Goal: Task Accomplishment & Management: Complete application form

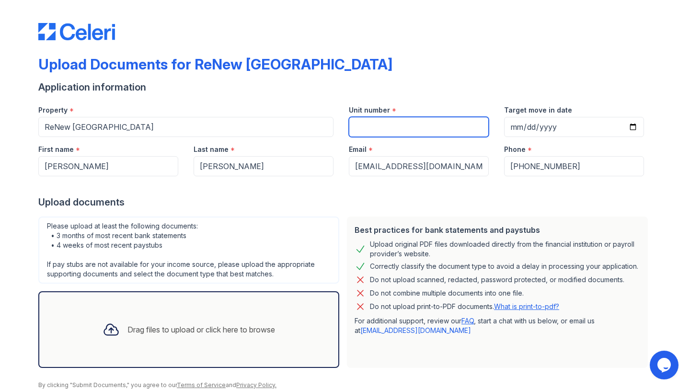
click at [371, 127] on input "Unit number" at bounding box center [419, 127] width 140 height 20
type input "6E"
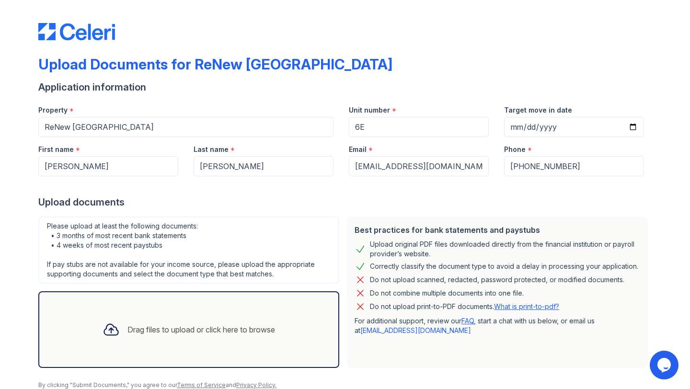
click at [336, 73] on div "Upload Documents for ReNew [GEOGRAPHIC_DATA]" at bounding box center [344, 68] width 613 height 25
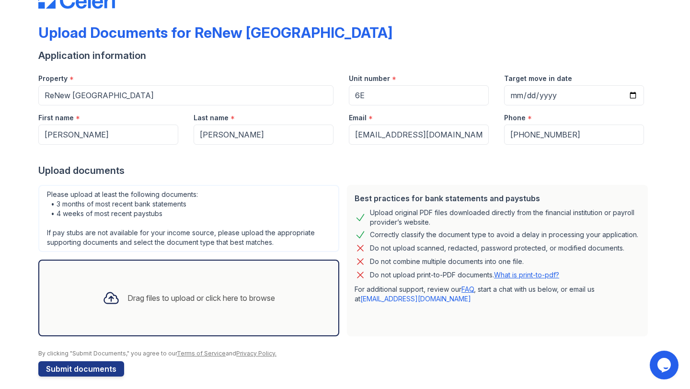
scroll to position [38, 0]
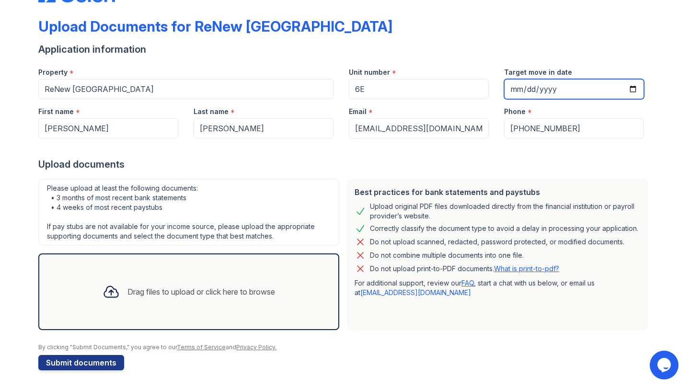
click at [513, 93] on input "Target move in date" at bounding box center [574, 89] width 140 height 20
type input "[DATE]"
click at [470, 166] on div "Upload documents" at bounding box center [344, 164] width 613 height 13
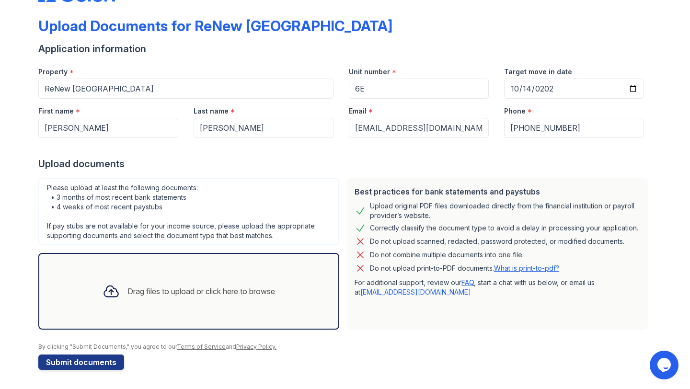
click at [182, 279] on div "Drag files to upload or click here to browse" at bounding box center [189, 291] width 188 height 33
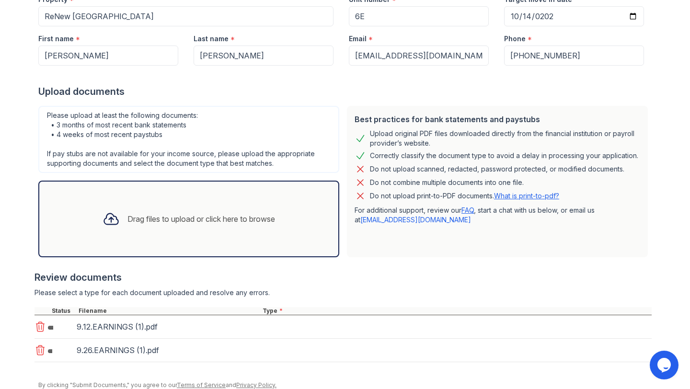
scroll to position [149, 0]
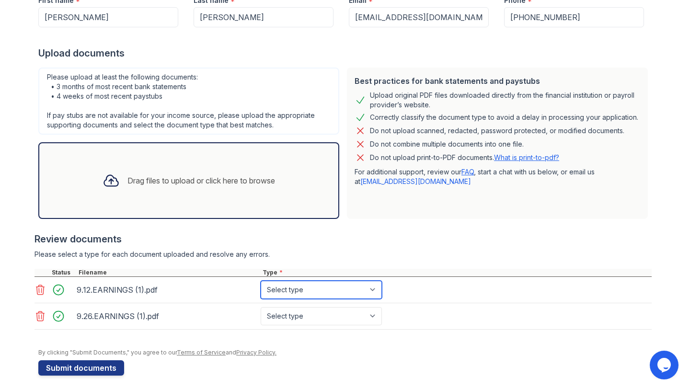
click at [283, 285] on select "Select type Paystub Bank Statement Offer Letter Tax Documents Benefit Award Let…" at bounding box center [321, 290] width 121 height 18
select select "paystub"
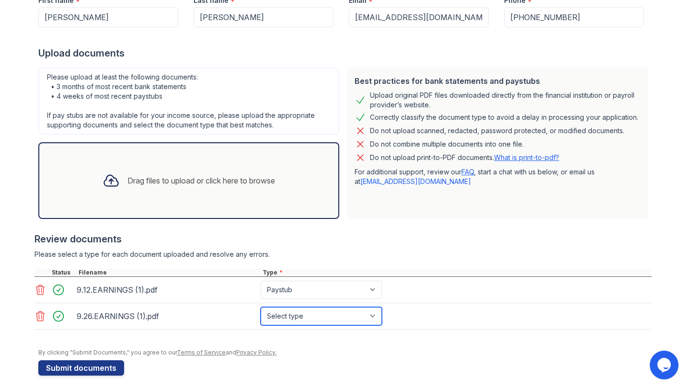
click at [285, 313] on select "Select type Paystub Bank Statement Offer Letter Tax Documents Benefit Award Let…" at bounding box center [321, 316] width 121 height 18
select select "paystub"
click at [338, 240] on div "Review documents" at bounding box center [342, 238] width 617 height 13
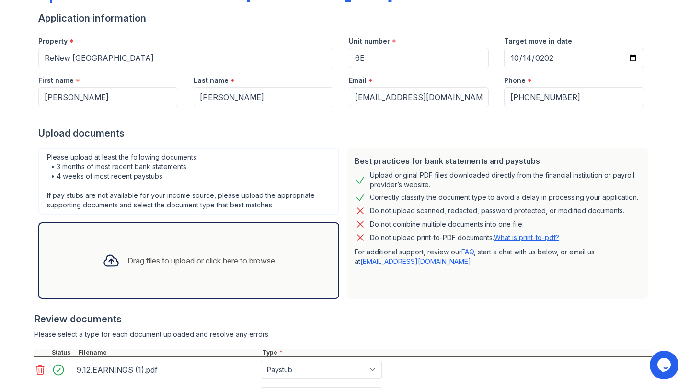
scroll to position [70, 0]
click at [144, 259] on div "Drag files to upload or click here to browse" at bounding box center [201, 259] width 148 height 11
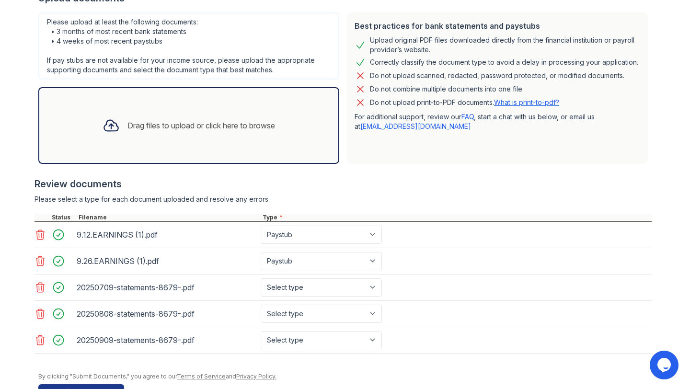
scroll to position [234, 0]
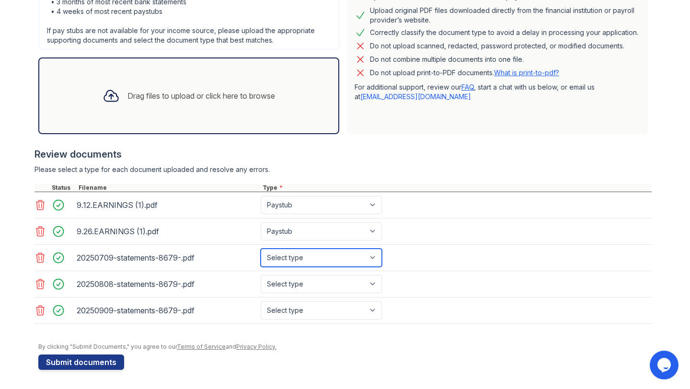
click at [300, 260] on select "Select type Paystub Bank Statement Offer Letter Tax Documents Benefit Award Let…" at bounding box center [321, 258] width 121 height 18
select select "bank_statement"
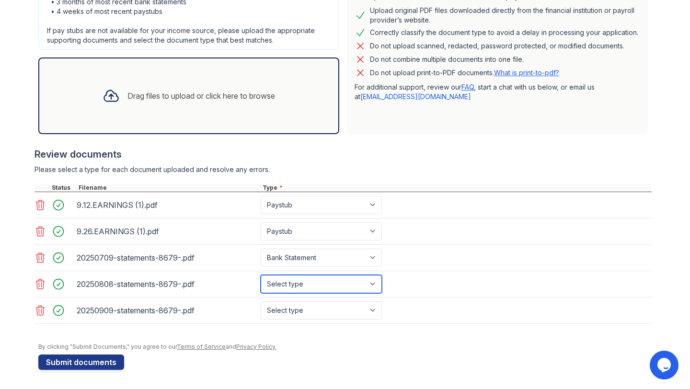
click at [302, 276] on select "Select type Paystub Bank Statement Offer Letter Tax Documents Benefit Award Let…" at bounding box center [321, 284] width 121 height 18
select select "bank_statement"
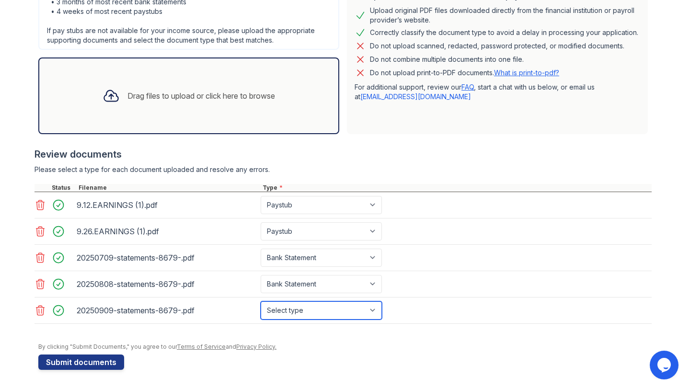
click at [291, 315] on select "Select type Paystub Bank Statement Offer Letter Tax Documents Benefit Award Let…" at bounding box center [321, 310] width 121 height 18
select select "bank_statement"
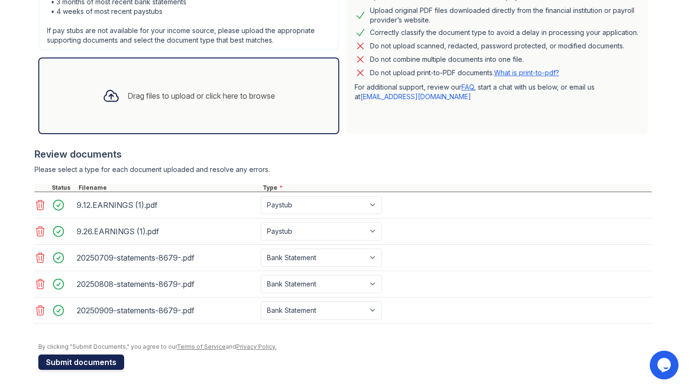
click at [77, 365] on button "Submit documents" at bounding box center [81, 361] width 86 height 15
